Goal: Task Accomplishment & Management: Manage account settings

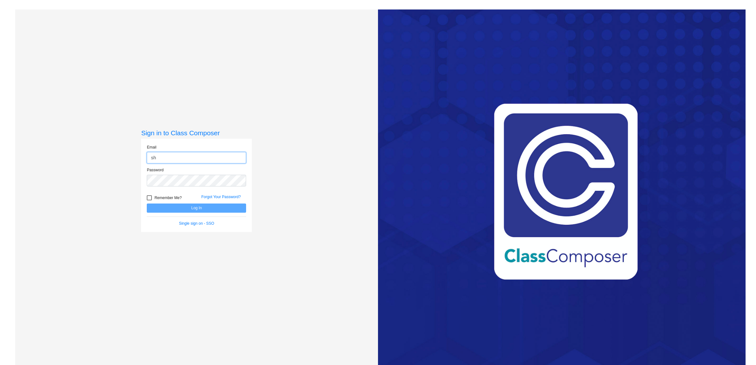
type input "[PERSON_NAME][EMAIL_ADDRESS][PERSON_NAME][PERSON_NAME][DOMAIN_NAME]"
click at [147, 204] on button "Log In" at bounding box center [196, 208] width 99 height 9
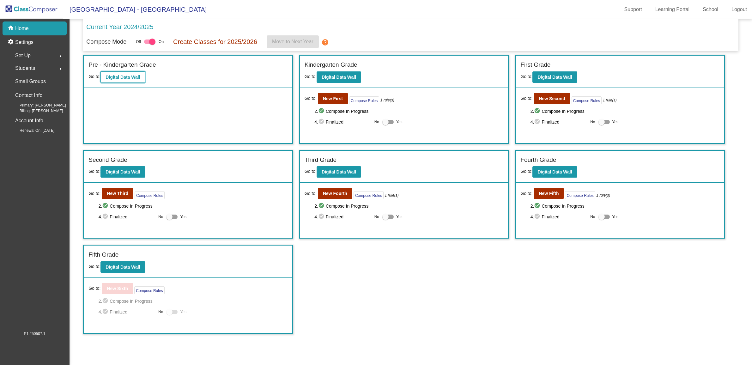
click at [131, 77] on b "Digital Data Wall" at bounding box center [123, 77] width 34 height 5
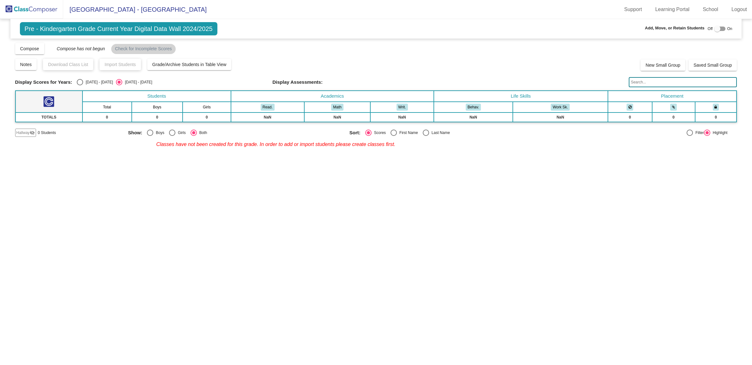
click at [52, 116] on td "TOTALS" at bounding box center [48, 117] width 67 height 9
click at [45, 9] on img at bounding box center [31, 9] width 63 height 19
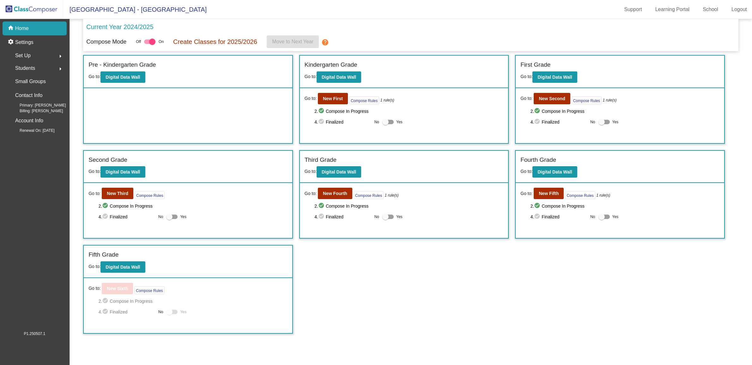
click at [43, 57] on div "Set Up arrow_right" at bounding box center [36, 55] width 60 height 13
click at [41, 111] on link "Classes" at bounding box center [36, 111] width 60 height 14
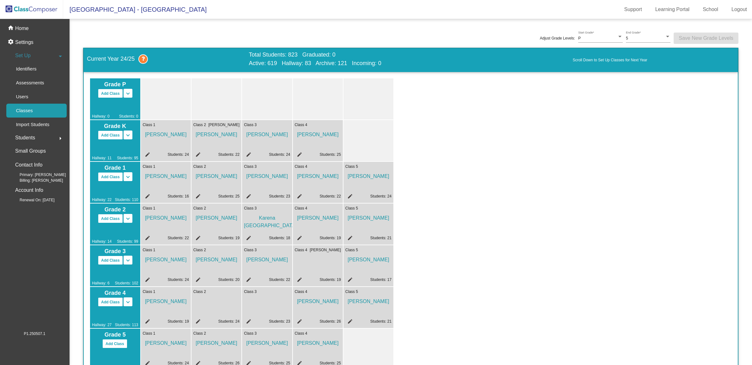
scroll to position [237, 0]
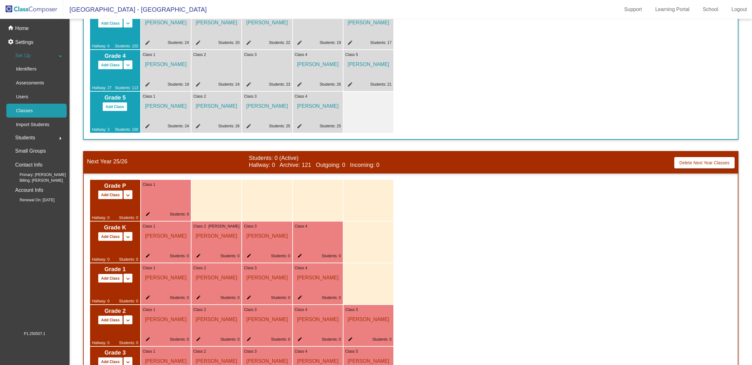
click at [296, 255] on mat-icon "edit" at bounding box center [299, 257] width 8 height 8
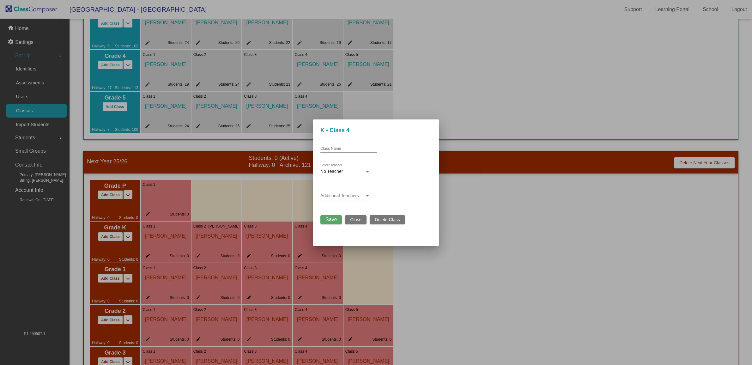
click at [359, 175] on div "No Teacher Select Teacher" at bounding box center [346, 170] width 50 height 12
click at [349, 241] on span "[PERSON_NAME]" at bounding box center [357, 238] width 72 height 13
click at [337, 225] on mat-dialog-container "K - Class 4 Class Name [PERSON_NAME] Select Teacher Additional Teachers Save Cl…" at bounding box center [376, 183] width 126 height 126
click at [337, 221] on button "Save" at bounding box center [331, 219] width 21 height 9
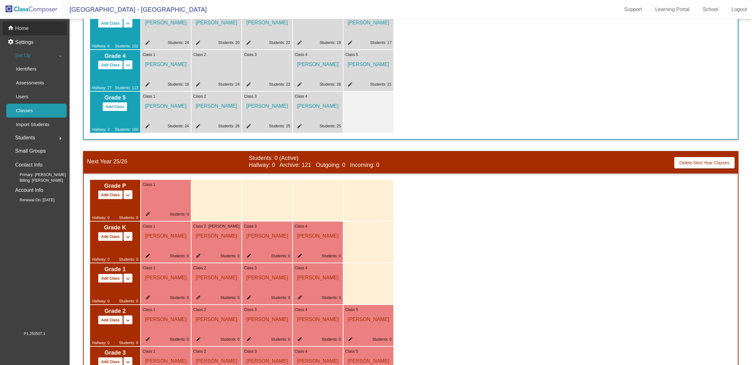
click at [36, 29] on div "home Home" at bounding box center [35, 28] width 64 height 14
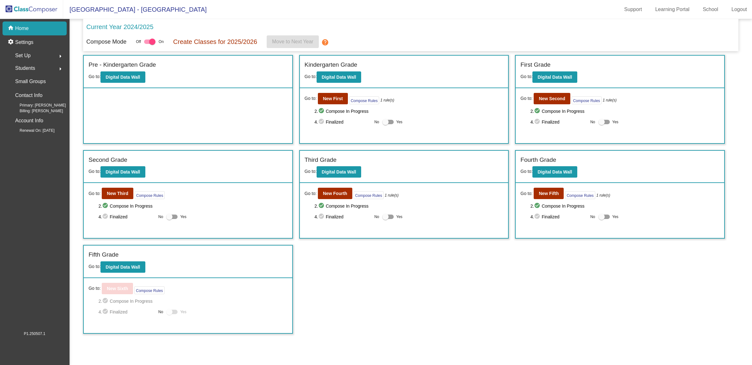
click at [201, 119] on div "Pre - Kindergarten Grade Go to: Digital Data Wall" at bounding box center [188, 99] width 210 height 89
click at [200, 42] on p "Create Classes for 2025/2026" at bounding box center [215, 41] width 84 height 9
click at [142, 78] on button "Digital Data Wall" at bounding box center [123, 76] width 45 height 11
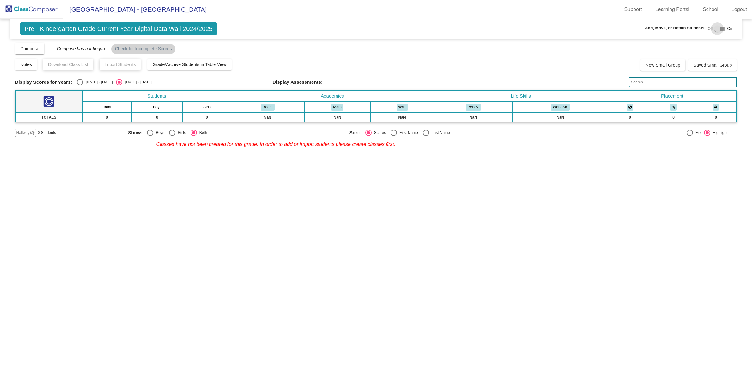
click at [715, 28] on div at bounding box center [718, 29] width 6 height 6
checkbox input "true"
click at [22, 133] on span "Hallway" at bounding box center [22, 133] width 13 height 6
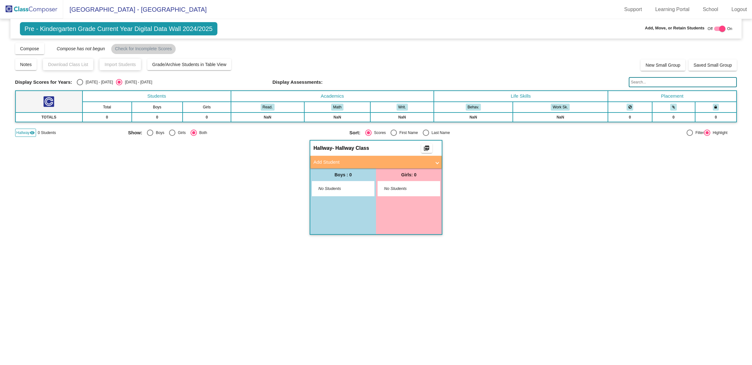
click at [349, 159] on mat-panel-title "Add Student" at bounding box center [373, 162] width 118 height 7
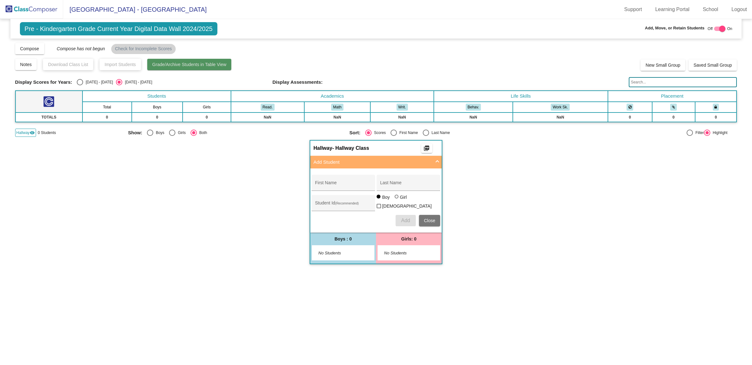
click at [185, 68] on button "Grade/Archive Students in Table View" at bounding box center [189, 64] width 84 height 11
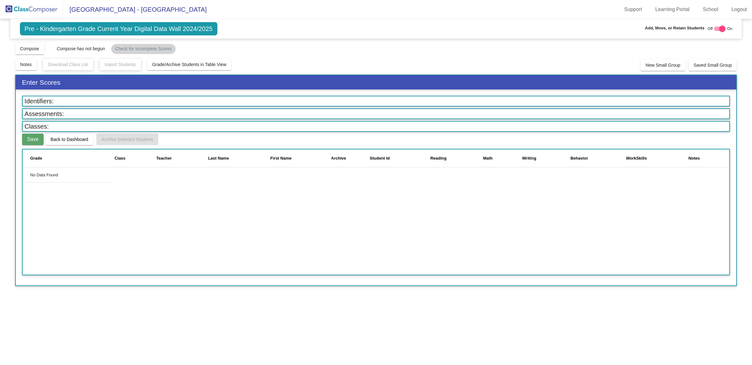
click at [45, 16] on img at bounding box center [31, 9] width 63 height 19
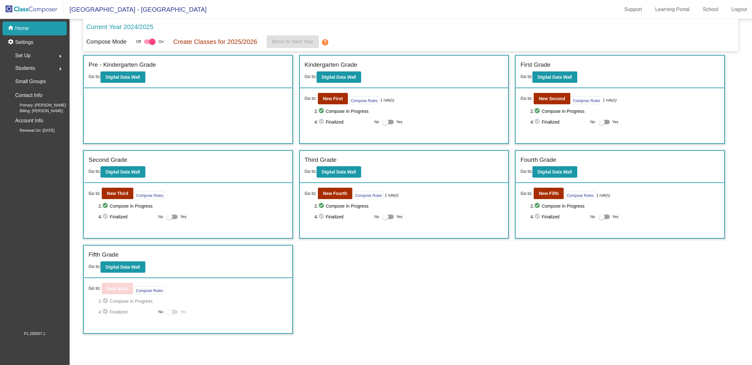
click at [148, 41] on div at bounding box center [149, 42] width 11 height 4
click at [147, 44] on input "checkbox" at bounding box center [147, 44] width 0 height 0
checkbox input "false"
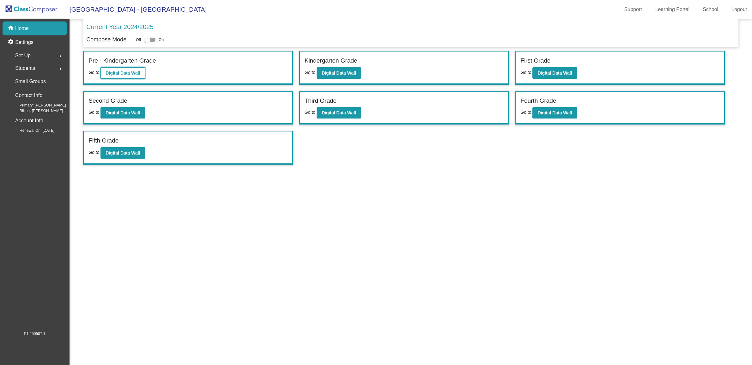
click at [129, 68] on button "Digital Data Wall" at bounding box center [123, 72] width 45 height 11
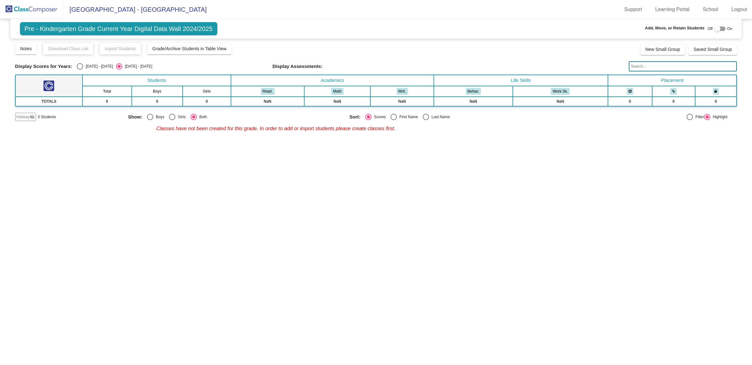
click at [45, 12] on img at bounding box center [31, 9] width 63 height 19
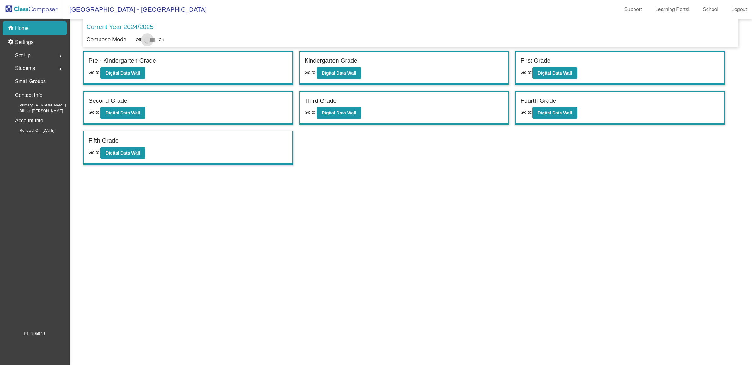
click at [150, 38] on div at bounding box center [147, 40] width 6 height 6
click at [147, 42] on input "checkbox" at bounding box center [147, 42] width 0 height 0
checkbox input "true"
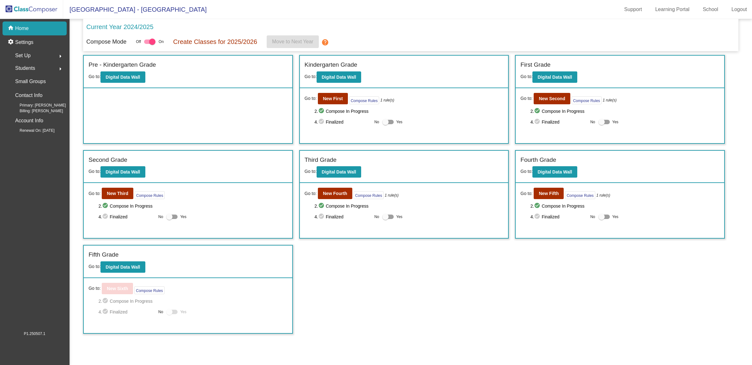
click at [48, 55] on div "Set Up arrow_right" at bounding box center [36, 55] width 60 height 13
click at [32, 41] on p "Settings" at bounding box center [24, 43] width 18 height 8
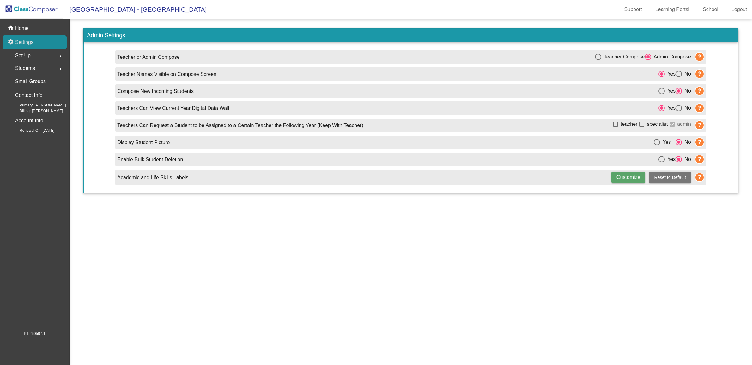
click at [32, 41] on p "Settings" at bounding box center [24, 43] width 18 height 8
click at [19, 30] on p "Home" at bounding box center [22, 29] width 14 height 8
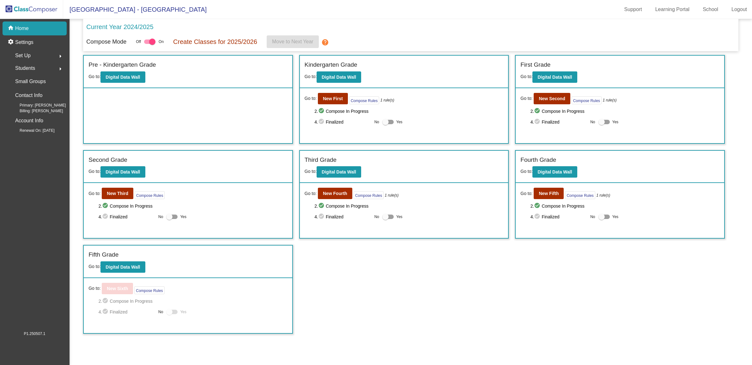
click at [50, 57] on div "Set Up arrow_right" at bounding box center [36, 55] width 60 height 13
click at [37, 106] on div "Classes" at bounding box center [22, 111] width 32 height 14
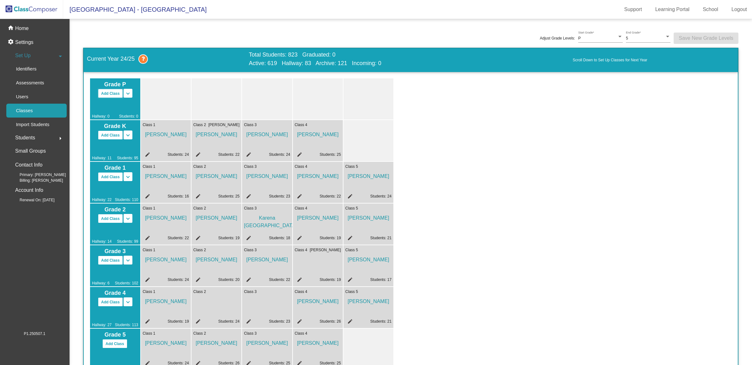
click at [110, 95] on button "Add Class" at bounding box center [110, 93] width 25 height 9
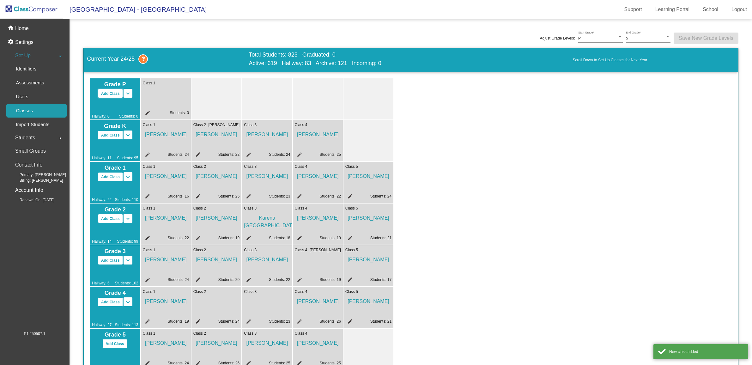
click at [110, 95] on button "Add Class" at bounding box center [110, 93] width 25 height 9
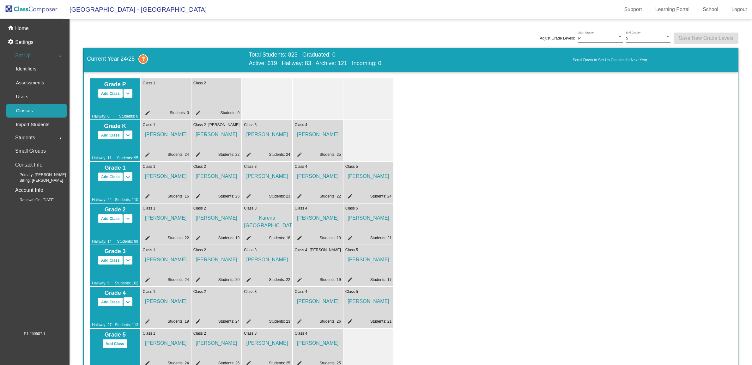
click at [110, 92] on button "Add Class" at bounding box center [110, 93] width 25 height 9
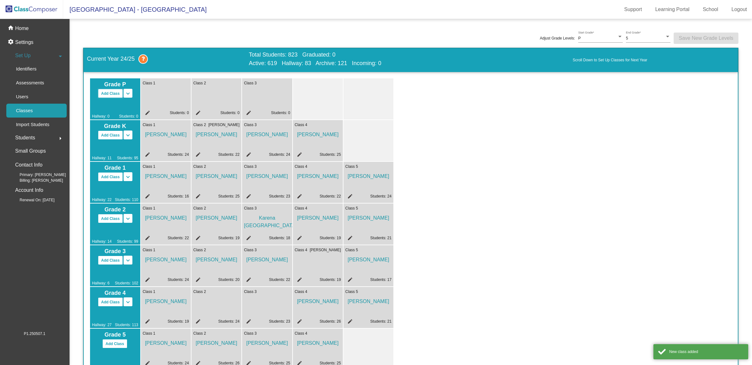
click at [110, 92] on button "Add Class" at bounding box center [110, 93] width 25 height 9
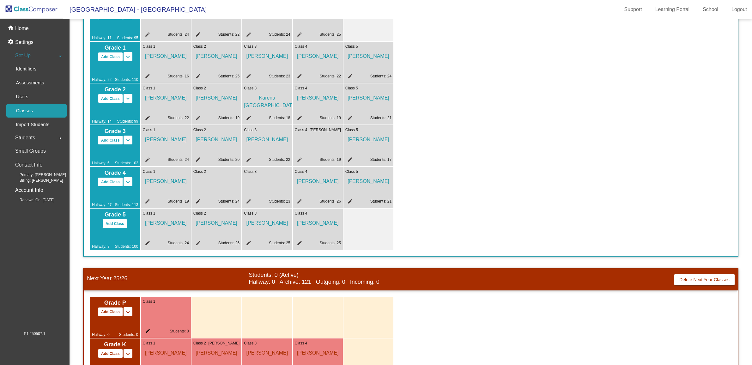
scroll to position [119, 0]
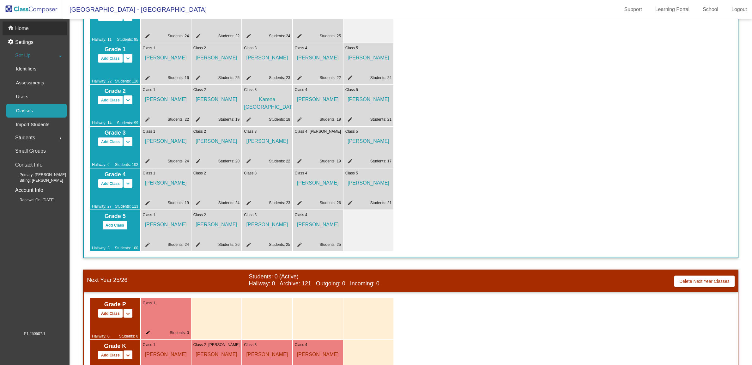
click at [27, 31] on p "Home" at bounding box center [22, 29] width 14 height 8
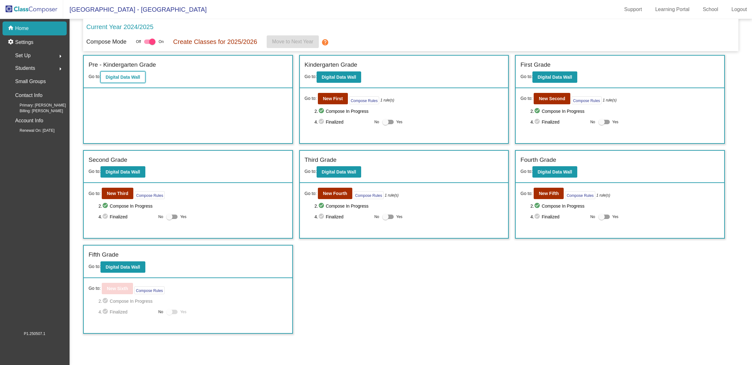
click at [138, 82] on button "Digital Data Wall" at bounding box center [123, 76] width 45 height 11
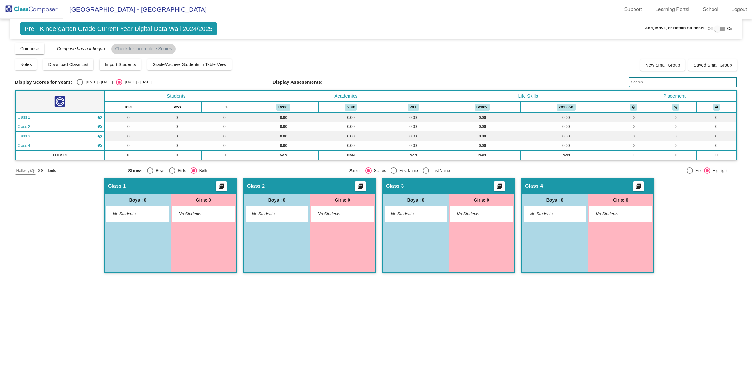
click at [37, 12] on img at bounding box center [31, 9] width 63 height 19
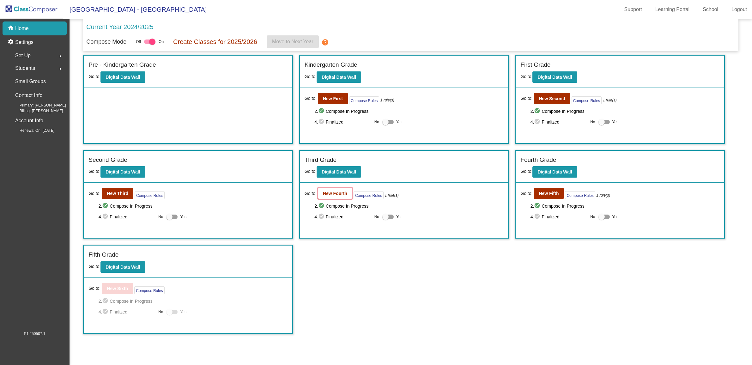
click at [327, 189] on button "New Fourth" at bounding box center [335, 193] width 34 height 11
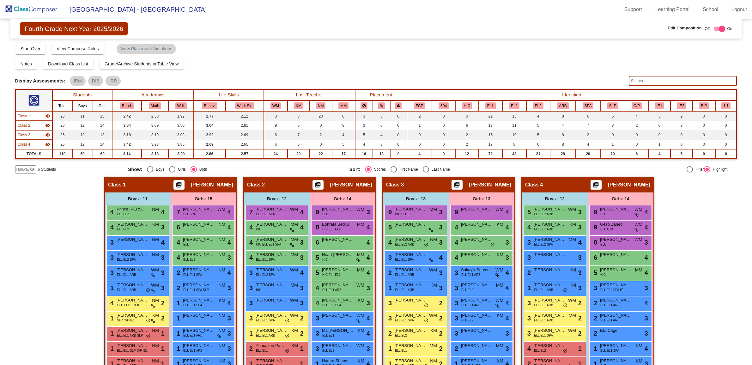
click at [34, 168] on mat-icon "visibility_off" at bounding box center [32, 169] width 5 height 5
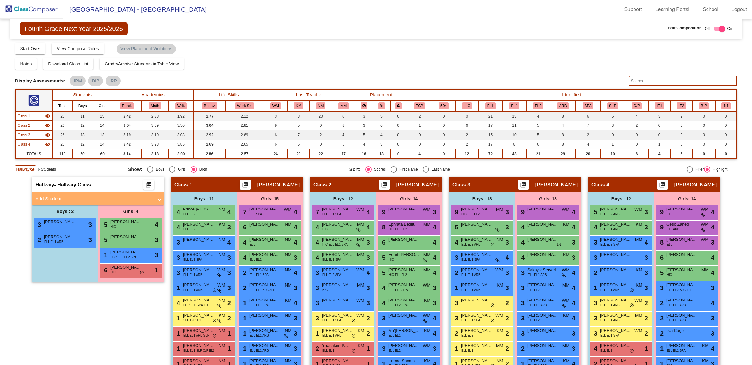
click at [116, 198] on mat-panel-title "Add Student" at bounding box center [94, 198] width 118 height 7
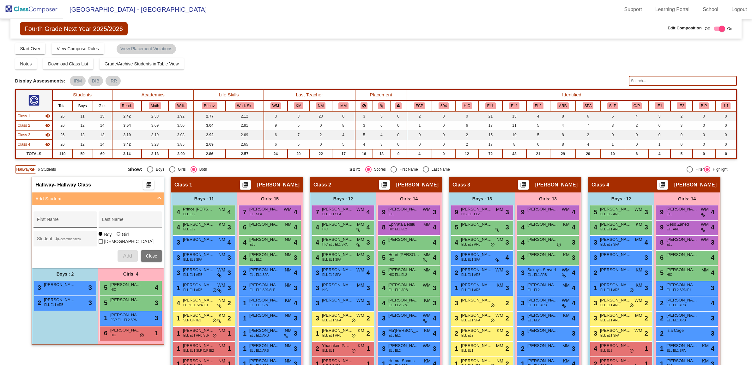
click at [73, 217] on div "First Name" at bounding box center [65, 221] width 57 height 13
type input "Mazzary"
type input "J"
type input "[PERSON_NAME]"
click at [53, 239] on input "Student Id (Recommended)" at bounding box center [65, 241] width 57 height 5
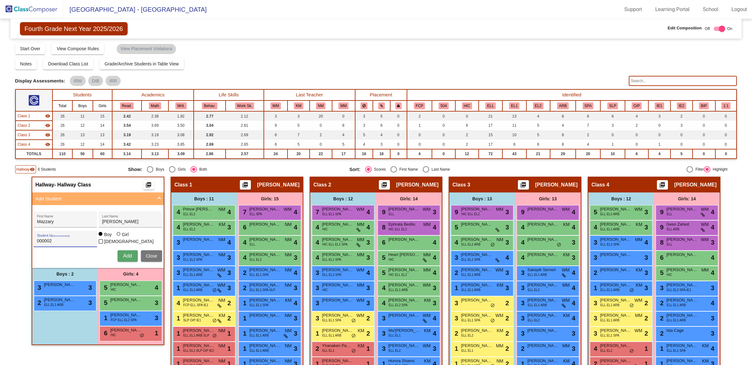
type input "000002"
click at [126, 253] on span "Add" at bounding box center [127, 255] width 9 height 5
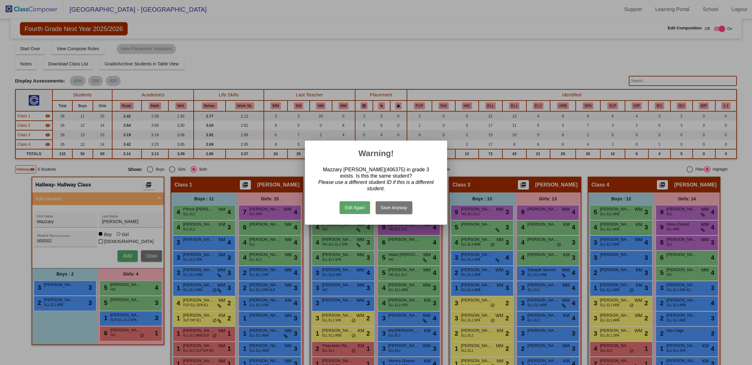
click at [363, 210] on button "Edit Again" at bounding box center [355, 207] width 30 height 13
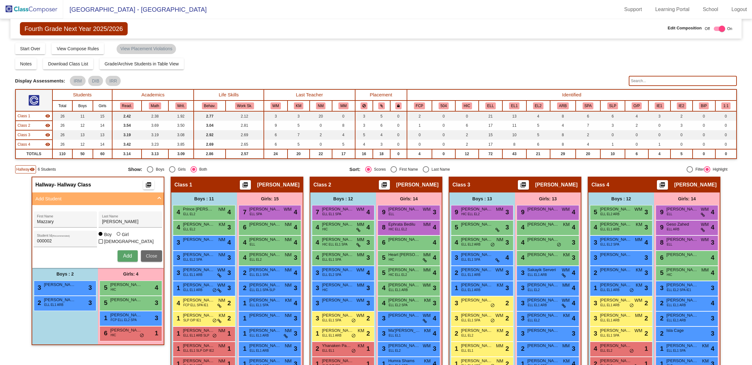
drag, startPoint x: 144, startPoint y: 257, endPoint x: 94, endPoint y: 174, distance: 96.6
click at [141, 256] on button "Close" at bounding box center [151, 255] width 21 height 11
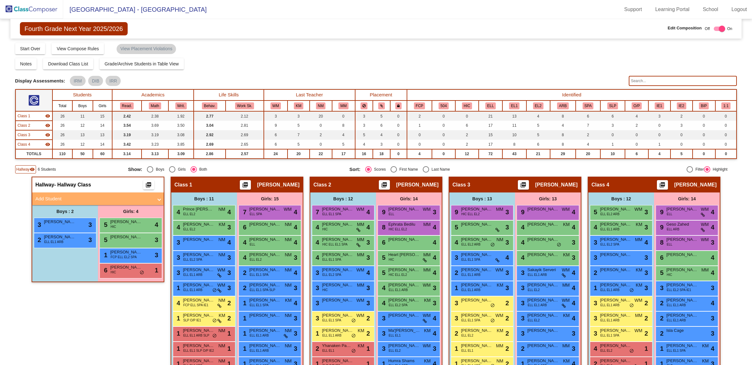
click at [42, 9] on img at bounding box center [31, 9] width 63 height 19
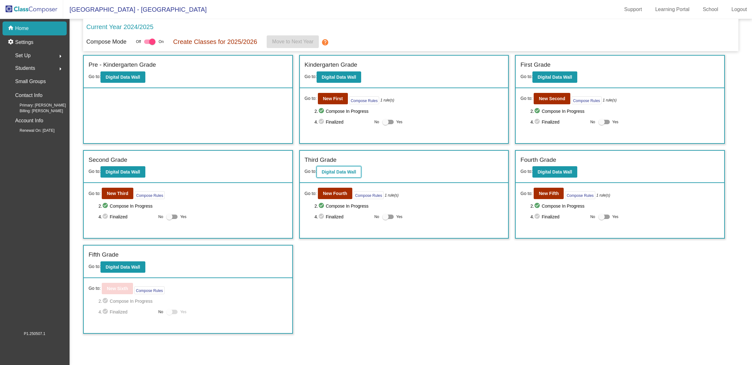
click at [359, 171] on button "Digital Data Wall" at bounding box center [339, 171] width 45 height 11
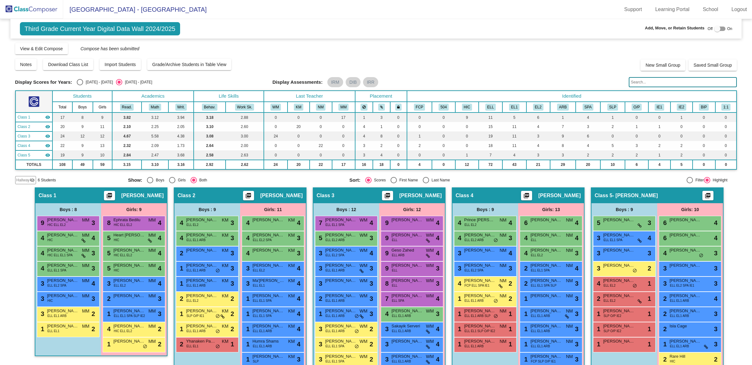
click at [26, 181] on span "Hallway" at bounding box center [22, 180] width 13 height 6
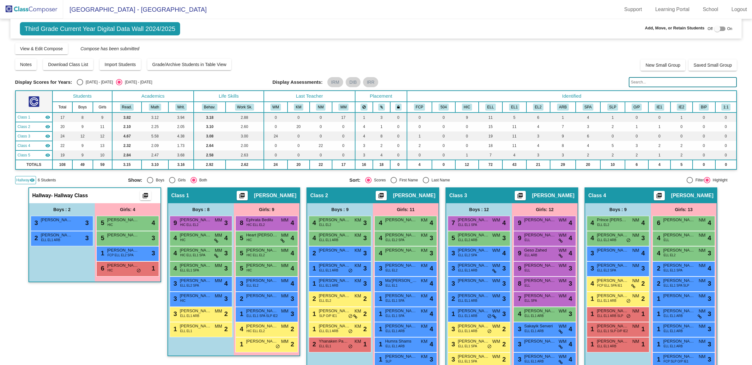
click at [51, 11] on img at bounding box center [31, 9] width 63 height 19
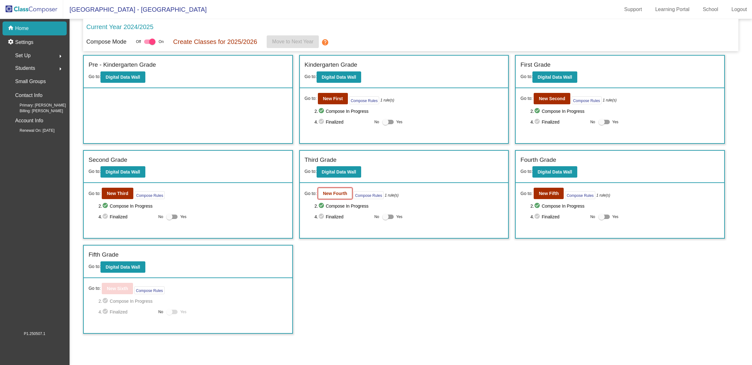
click at [323, 195] on b "New Fourth" at bounding box center [335, 193] width 24 height 5
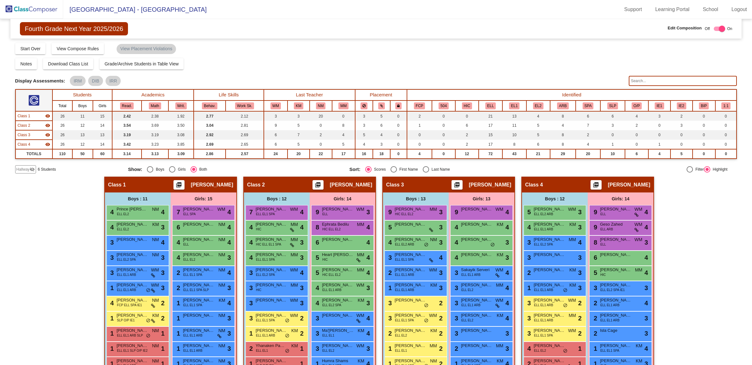
click at [33, 169] on mat-icon "visibility_off" at bounding box center [32, 169] width 5 height 5
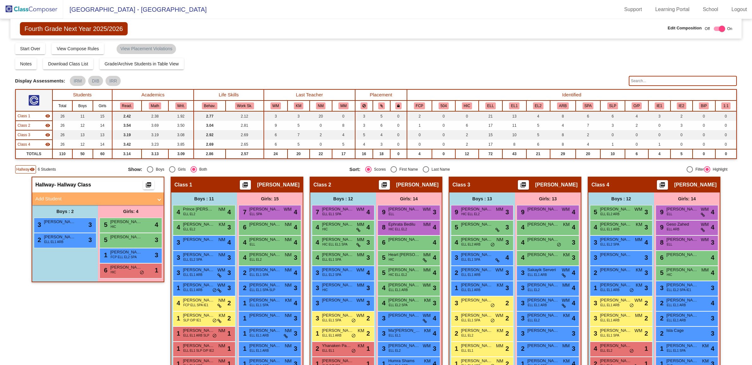
click at [141, 190] on div "Hallway - Hallway Class picture_as_pdf" at bounding box center [98, 184] width 132 height 15
click at [141, 196] on mat-panel-title "Add Student" at bounding box center [94, 198] width 118 height 7
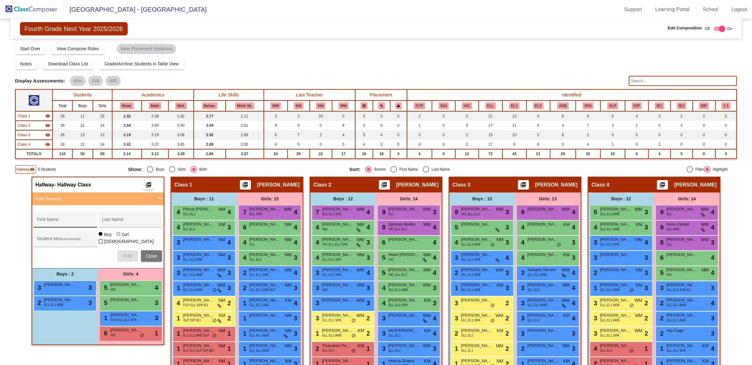
click at [73, 219] on div "First Name" at bounding box center [65, 221] width 57 height 13
type input "Mazzary"
type input "[PERSON_NAME]"
click at [54, 242] on input "000002" at bounding box center [65, 241] width 57 height 5
type input "000003"
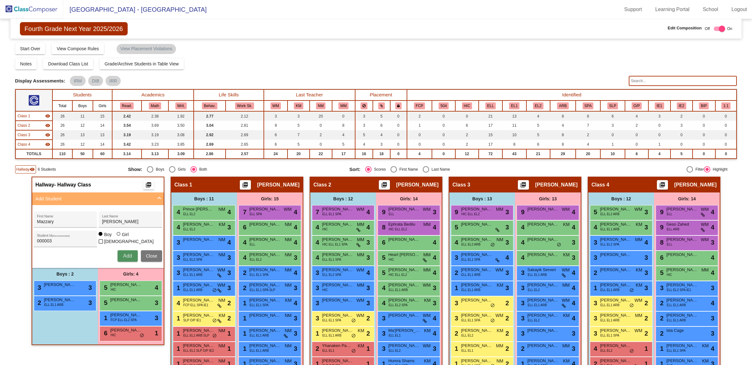
click at [126, 255] on span "Add" at bounding box center [127, 255] width 9 height 5
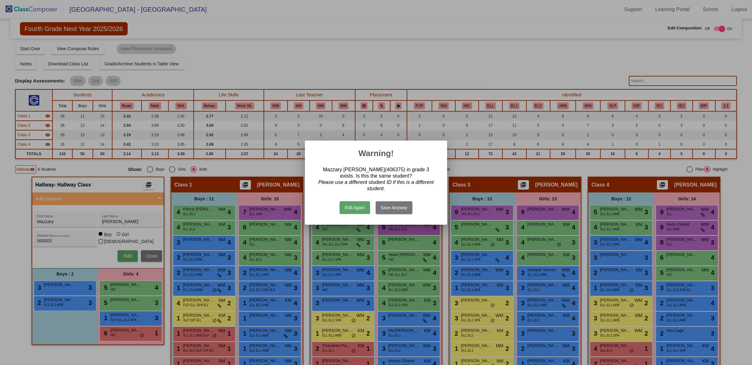
click at [362, 206] on button "Edit Again" at bounding box center [355, 207] width 30 height 13
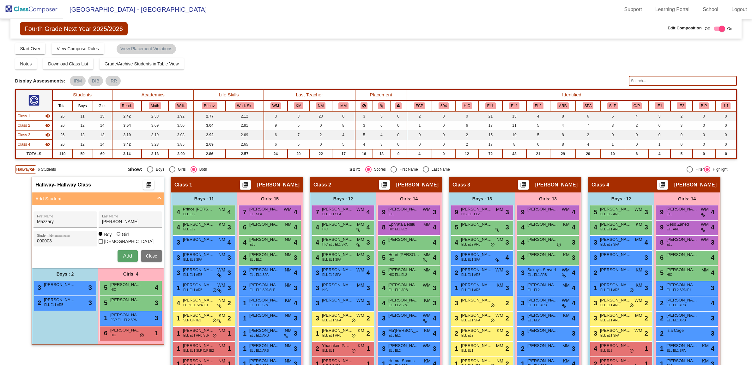
click at [45, 7] on img at bounding box center [31, 9] width 63 height 19
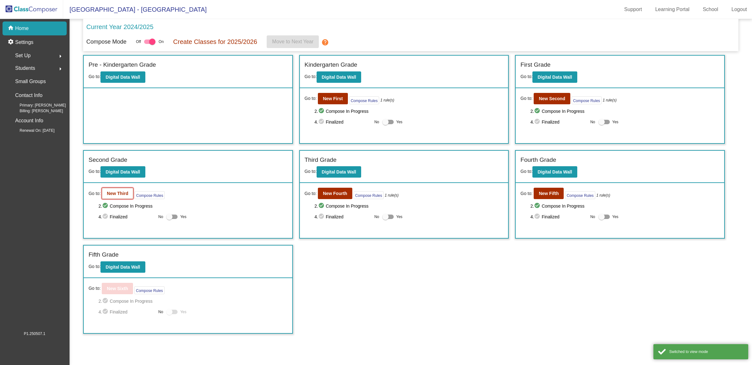
click at [118, 192] on b "New Third" at bounding box center [117, 193] width 21 height 5
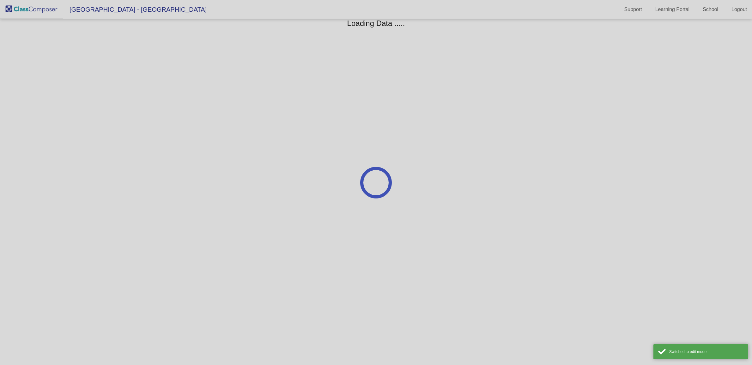
click at [57, 206] on div at bounding box center [376, 182] width 752 height 365
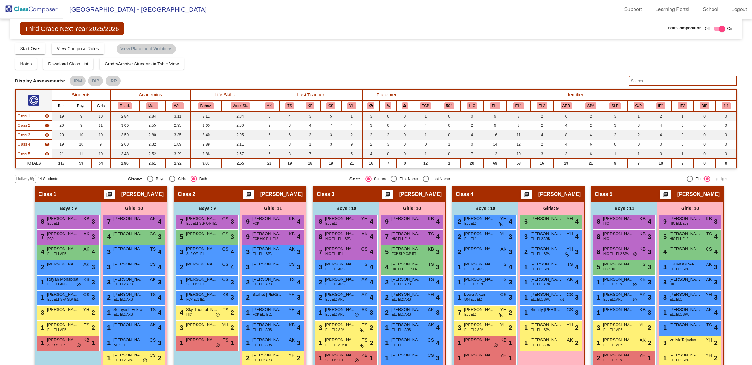
click at [18, 177] on span "Hallway" at bounding box center [22, 179] width 13 height 6
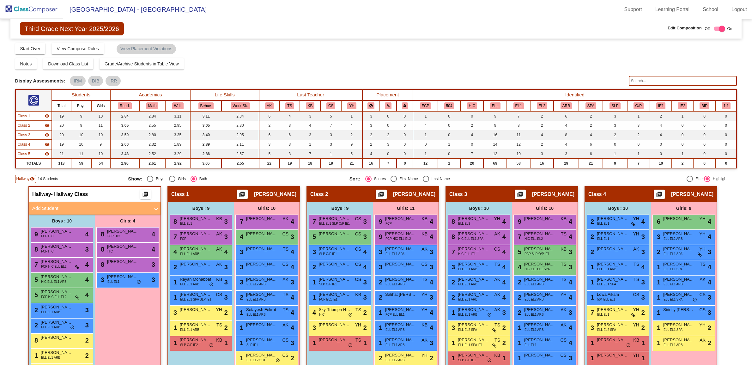
click at [55, 16] on img at bounding box center [31, 9] width 63 height 19
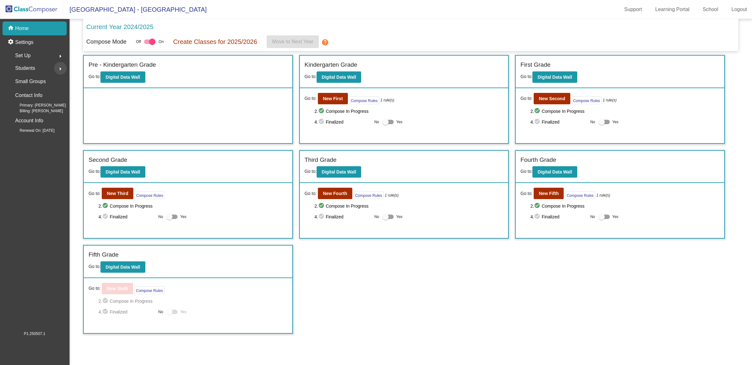
click at [57, 71] on mat-icon "arrow_right" at bounding box center [61, 69] width 8 height 8
click at [46, 108] on p "Archived Students" at bounding box center [35, 110] width 39 height 8
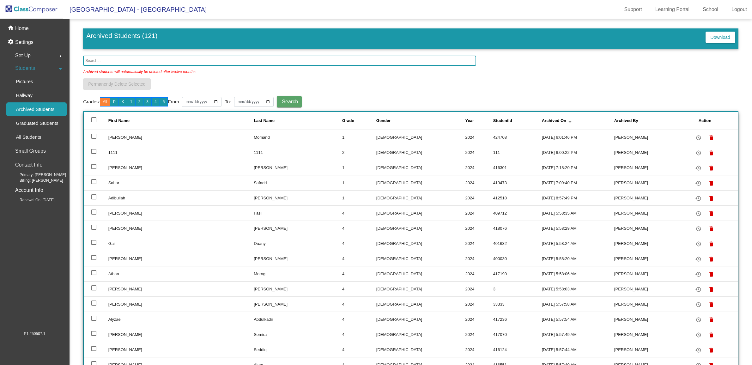
click at [184, 59] on input "text" at bounding box center [279, 61] width 393 height 10
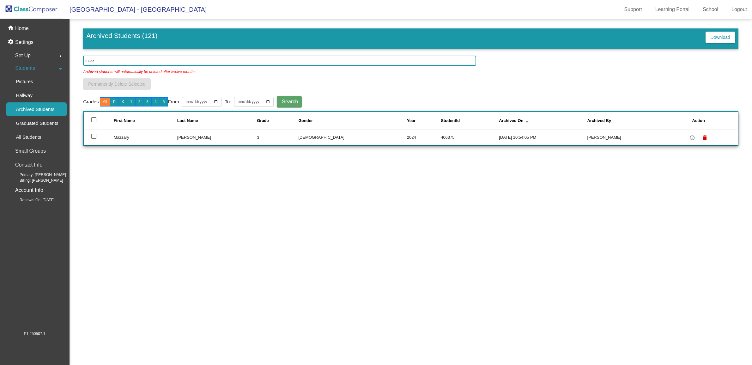
type input "mazz"
click at [692, 138] on mat-icon "restore" at bounding box center [693, 138] width 8 height 8
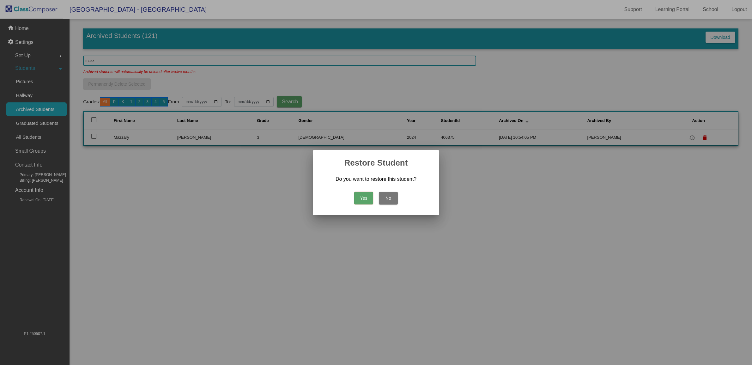
click at [367, 197] on button "Yes" at bounding box center [363, 198] width 19 height 13
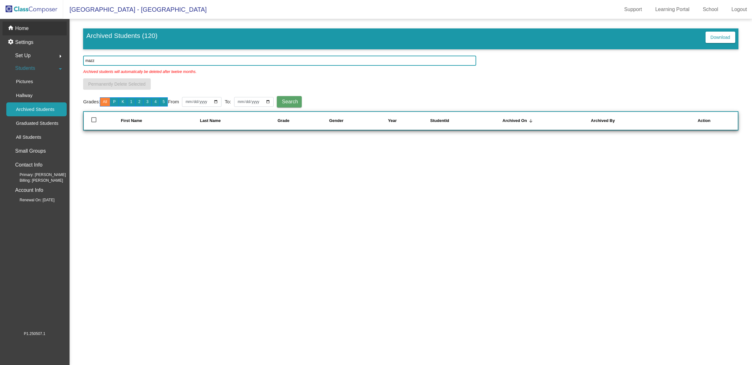
click at [40, 26] on div "home Home" at bounding box center [35, 28] width 64 height 14
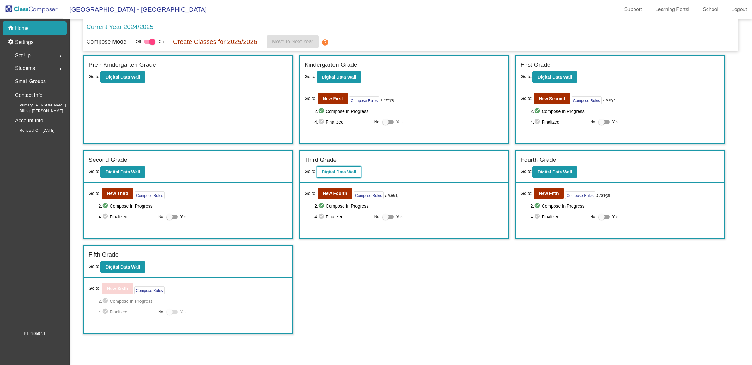
click at [340, 171] on b "Digital Data Wall" at bounding box center [339, 171] width 34 height 5
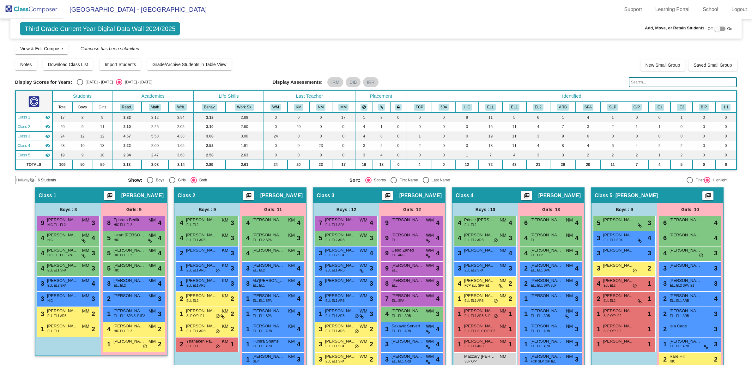
scroll to position [40, 0]
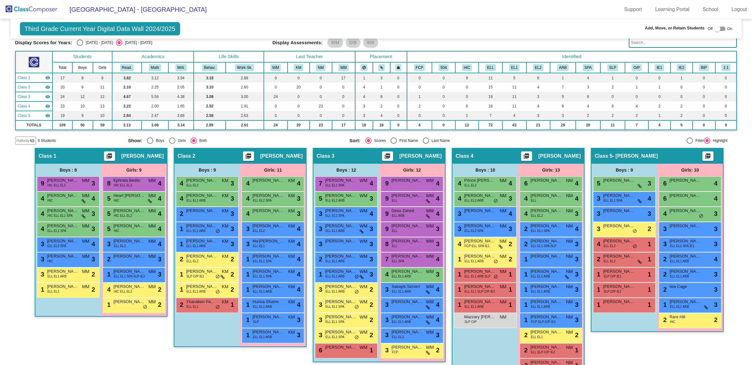
click at [51, 7] on img at bounding box center [31, 9] width 63 height 19
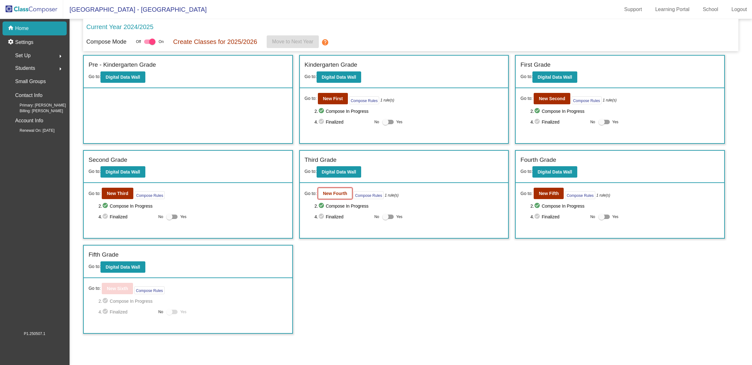
click at [337, 193] on b "New Fourth" at bounding box center [335, 193] width 24 height 5
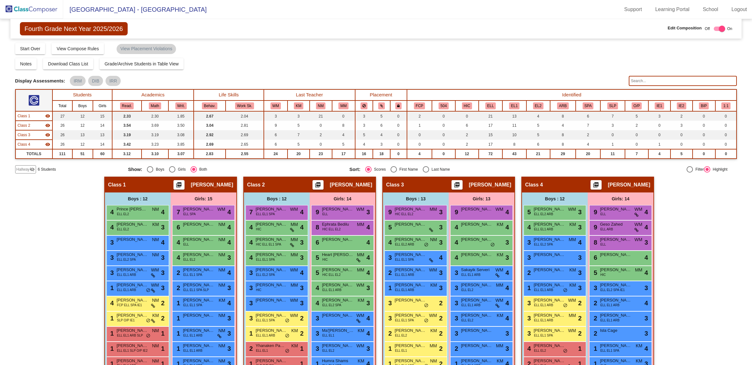
click at [26, 167] on span "Hallway" at bounding box center [22, 170] width 13 height 6
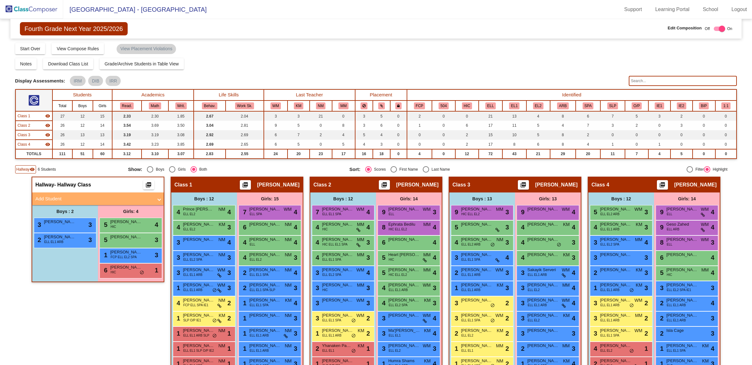
click at [51, 10] on img at bounding box center [31, 9] width 63 height 19
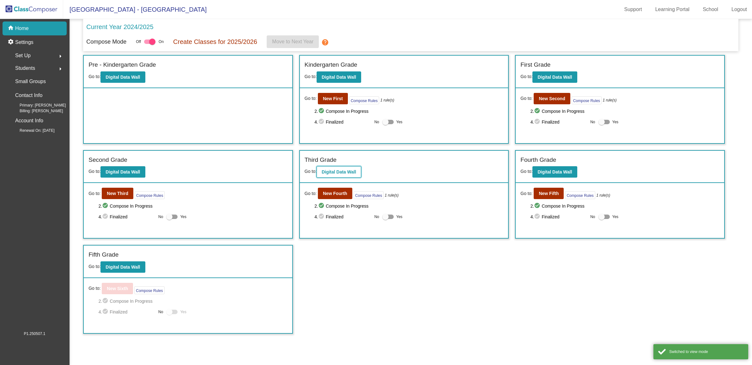
click at [353, 173] on b "Digital Data Wall" at bounding box center [339, 171] width 34 height 5
